Goal: Task Accomplishment & Management: Use online tool/utility

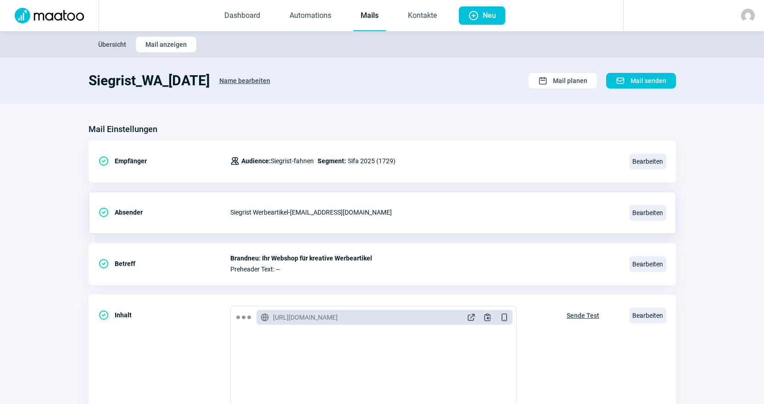
click at [408, 219] on div "Siegrist Werbeartikel - [EMAIL_ADDRESS][DOMAIN_NAME]" at bounding box center [424, 212] width 388 height 18
click at [373, 241] on div "Mail Einstellungen CheckCircle icon Empfänger Users icon Audience: Siegrist-fah…" at bounding box center [382, 345] width 587 height 446
click at [646, 162] on span "Bearbeiten" at bounding box center [648, 162] width 37 height 16
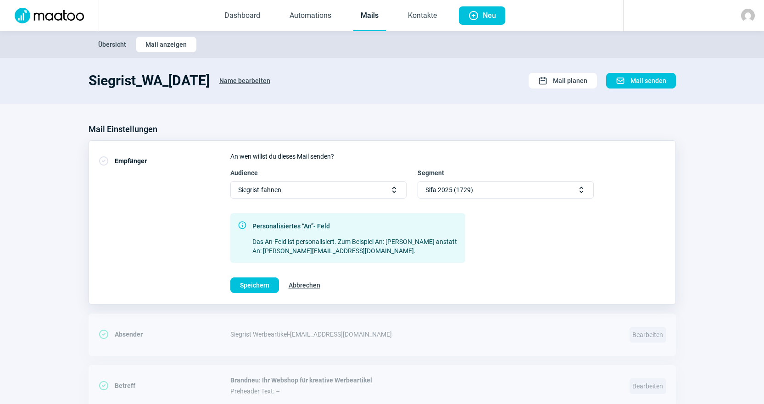
click at [571, 184] on div "Sifa 2025 (1729) Selector icon" at bounding box center [506, 189] width 176 height 17
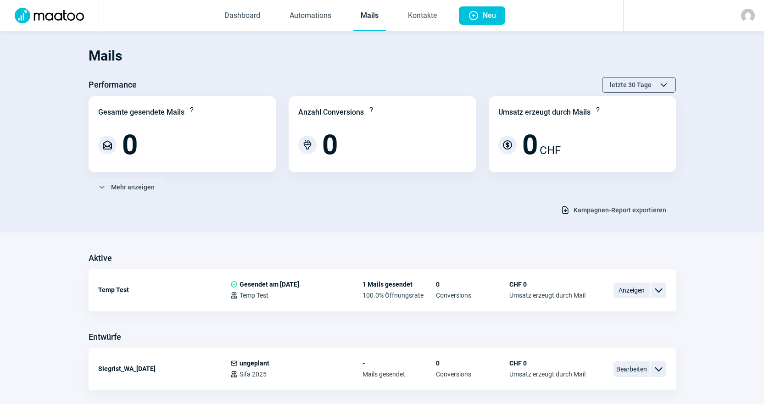
click at [753, 15] on img at bounding box center [748, 16] width 14 height 14
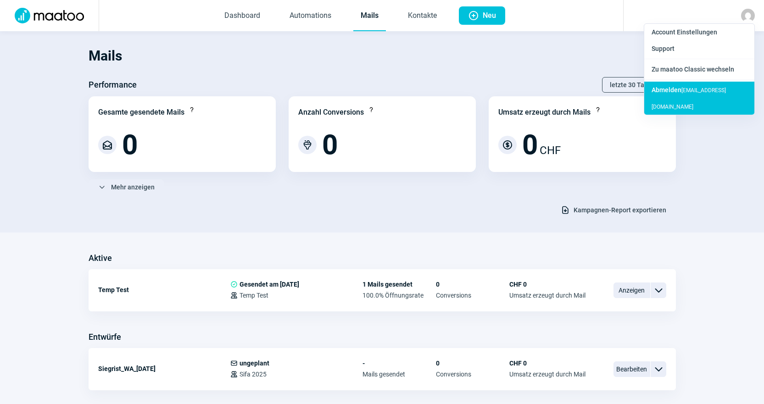
click at [704, 92] on div "Abmelden dzeva.tafoski@rosmerta.ch" at bounding box center [699, 98] width 110 height 33
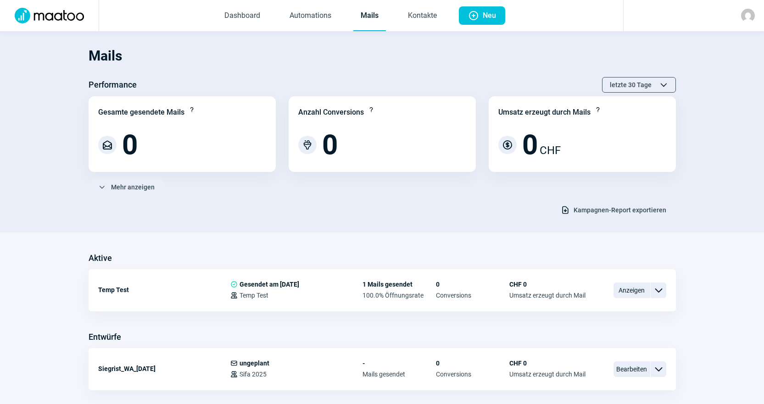
click at [737, 17] on div at bounding box center [693, 15] width 141 height 31
click at [741, 18] on img at bounding box center [748, 16] width 14 height 14
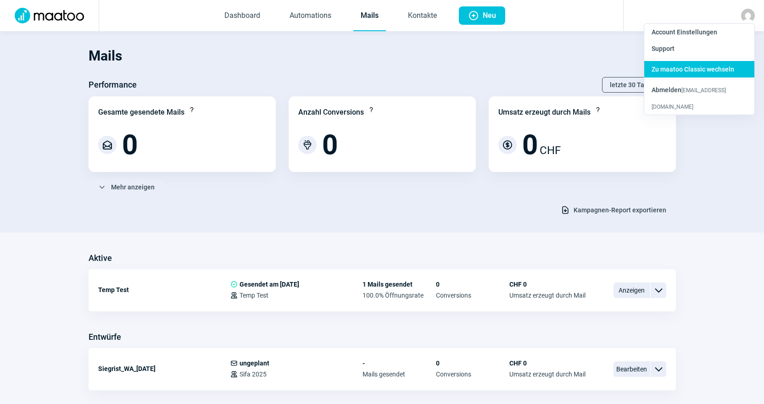
click at [723, 72] on span "Zu maatoo Classic wechseln" at bounding box center [693, 69] width 83 height 7
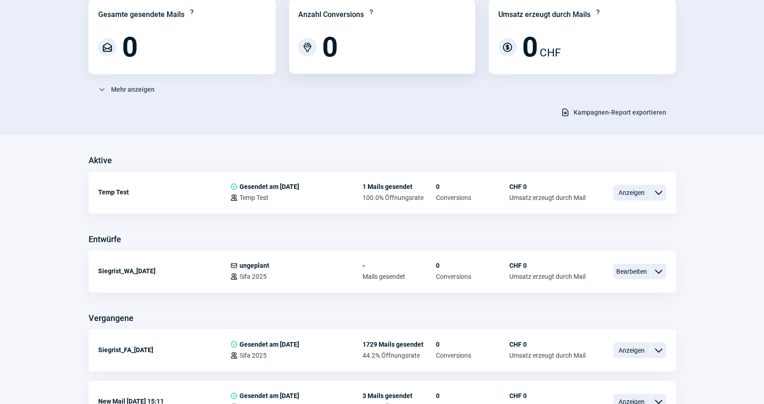
scroll to position [170, 0]
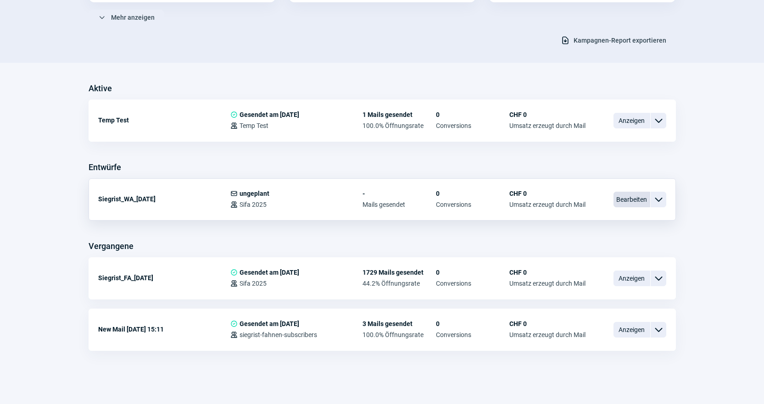
click at [627, 199] on span "Bearbeiten" at bounding box center [631, 200] width 37 height 16
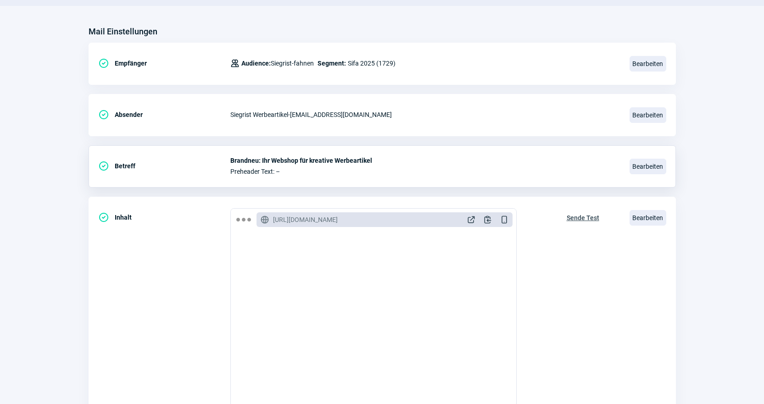
scroll to position [46, 0]
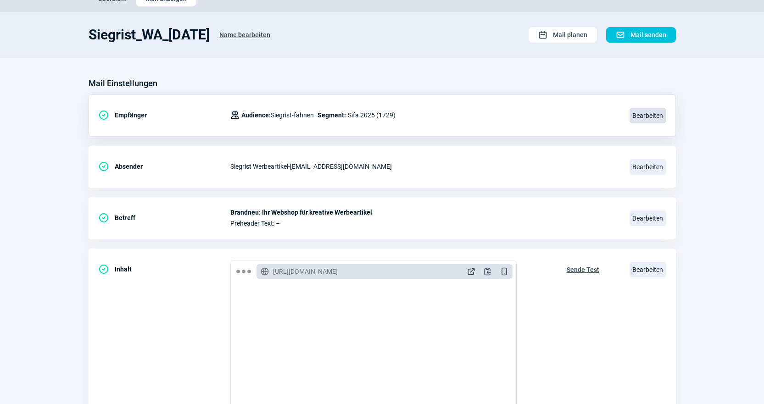
click at [653, 113] on span "Bearbeiten" at bounding box center [648, 116] width 37 height 16
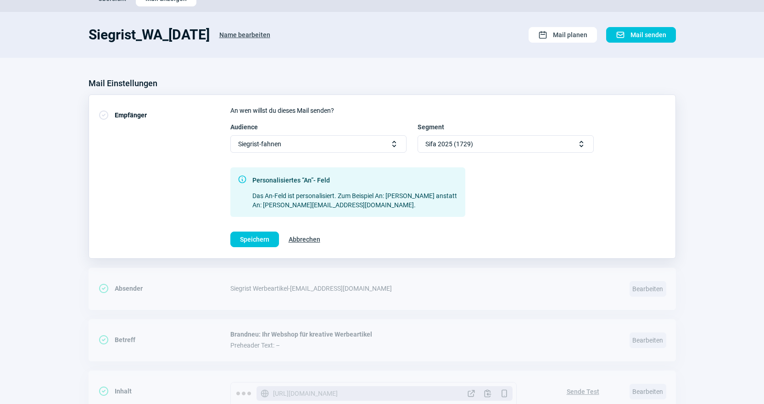
click at [572, 150] on div "Sifa 2025 (1729) Selector icon" at bounding box center [506, 143] width 176 height 17
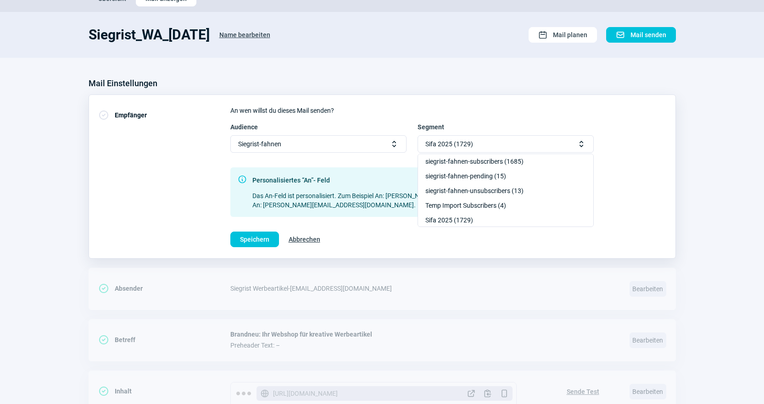
click at [434, 86] on div "Mail Einstellungen" at bounding box center [382, 83] width 587 height 15
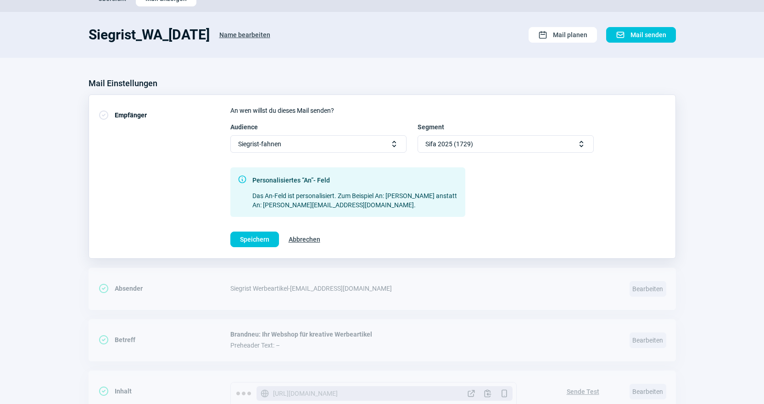
click at [307, 243] on span "Abbrechen" at bounding box center [305, 239] width 32 height 15
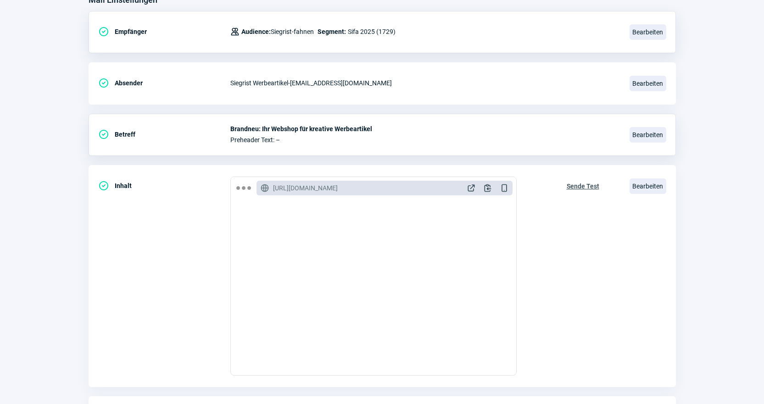
scroll to position [138, 0]
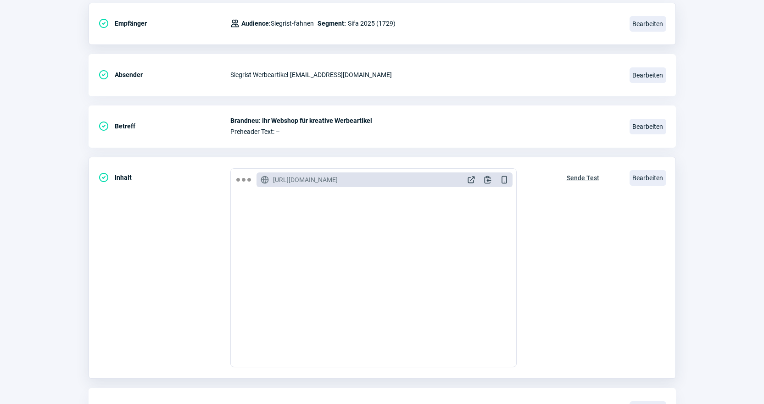
click at [571, 180] on span "Sende Test" at bounding box center [583, 178] width 33 height 15
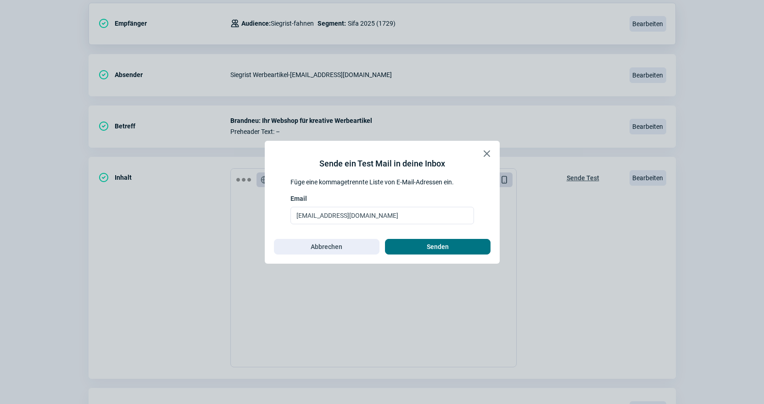
click at [479, 247] on span "Senden" at bounding box center [438, 247] width 86 height 15
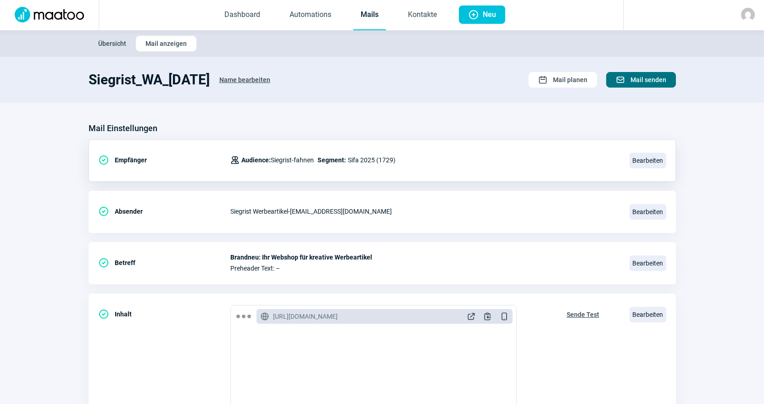
scroll to position [0, 0]
click at [368, 19] on link "Mails" at bounding box center [369, 16] width 33 height 30
